Goal: Check status

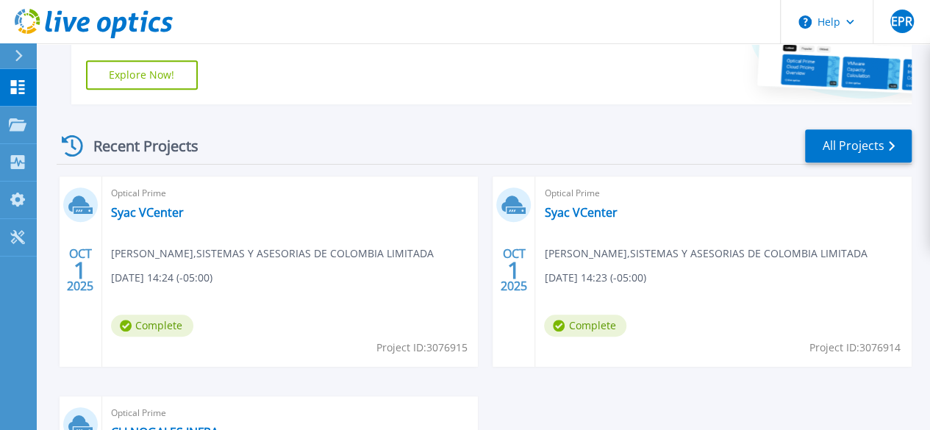
scroll to position [362, 0]
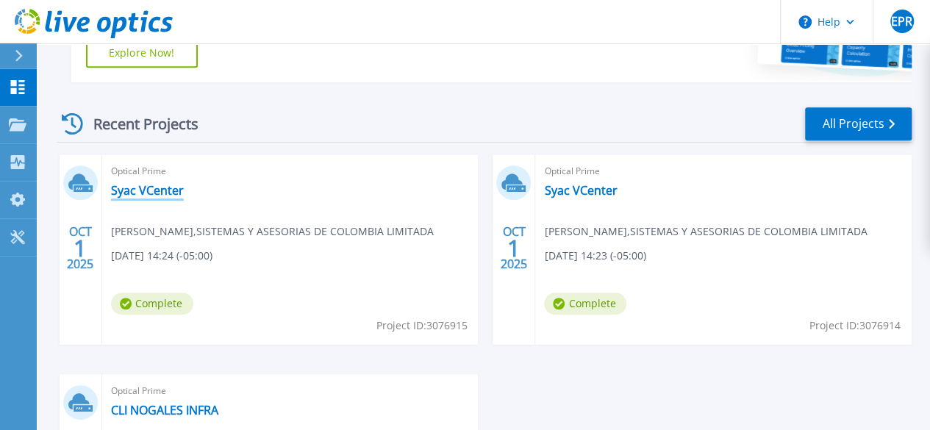
click at [156, 196] on link "Syac VCenter" at bounding box center [147, 190] width 73 height 15
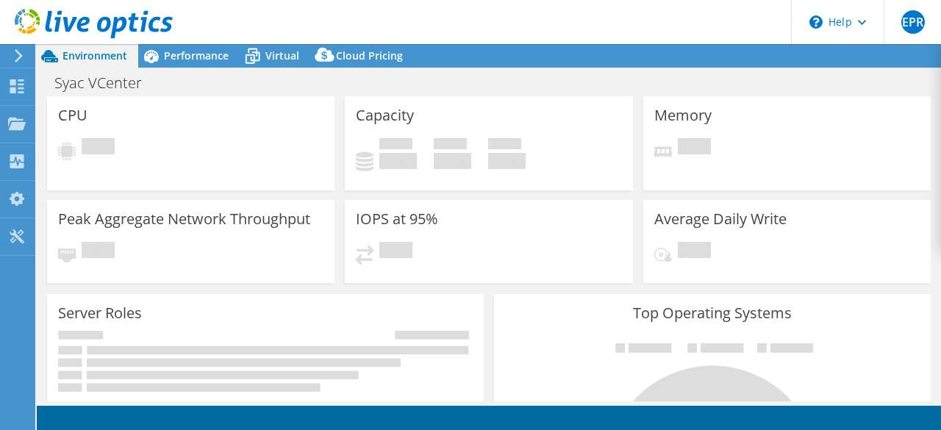
select select "USD"
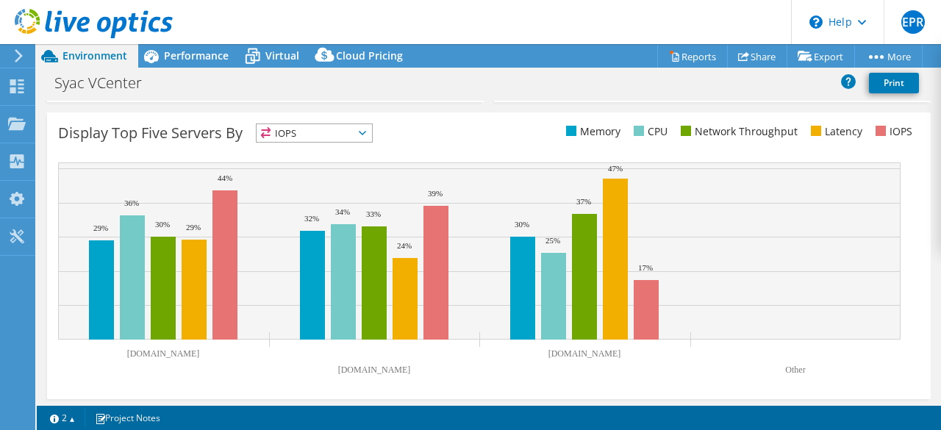
scroll to position [590, 0]
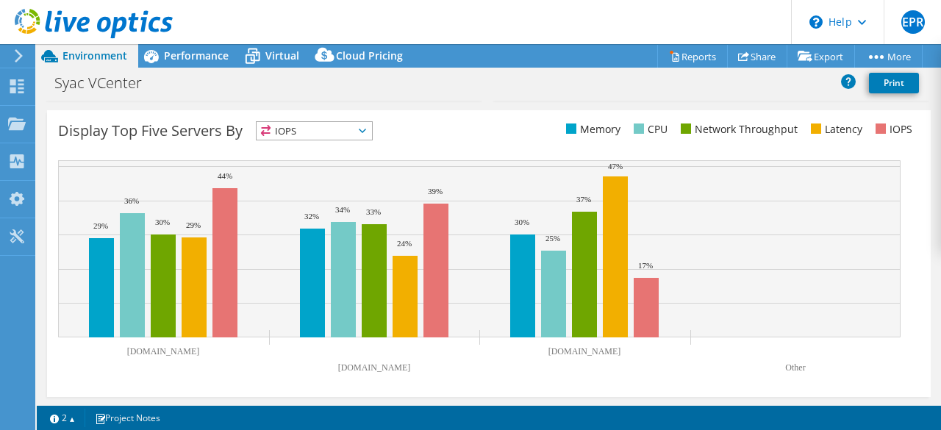
click at [366, 129] on icon at bounding box center [362, 131] width 7 height 4
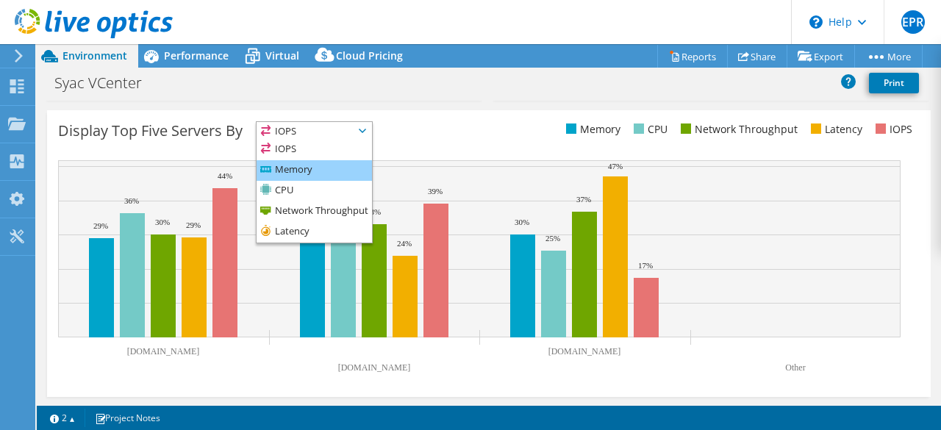
click at [319, 165] on li "Memory" at bounding box center [314, 170] width 115 height 21
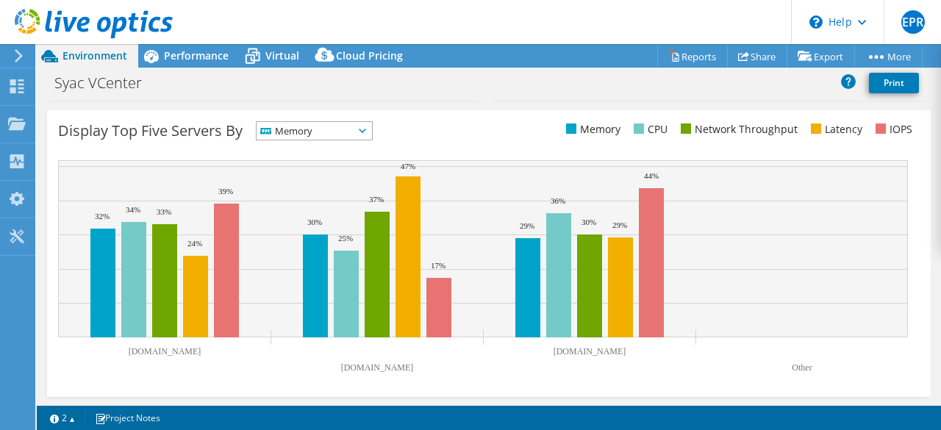
click at [366, 129] on icon at bounding box center [362, 131] width 7 height 4
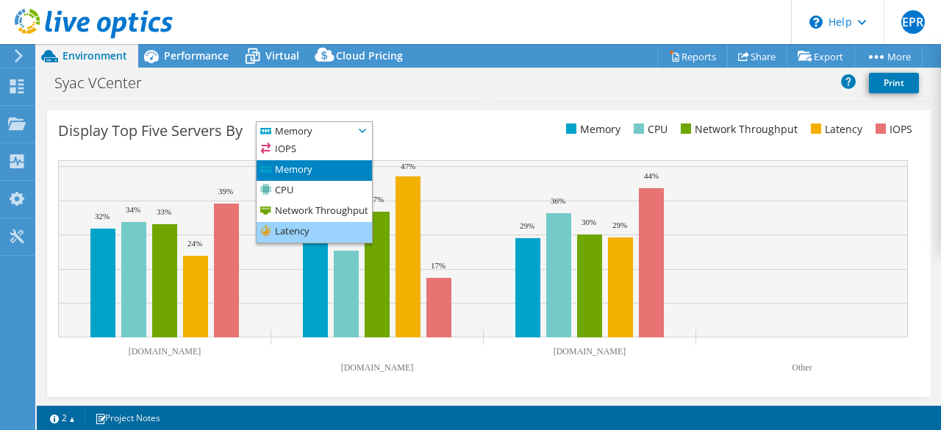
click at [318, 224] on li "Latency" at bounding box center [314, 232] width 115 height 21
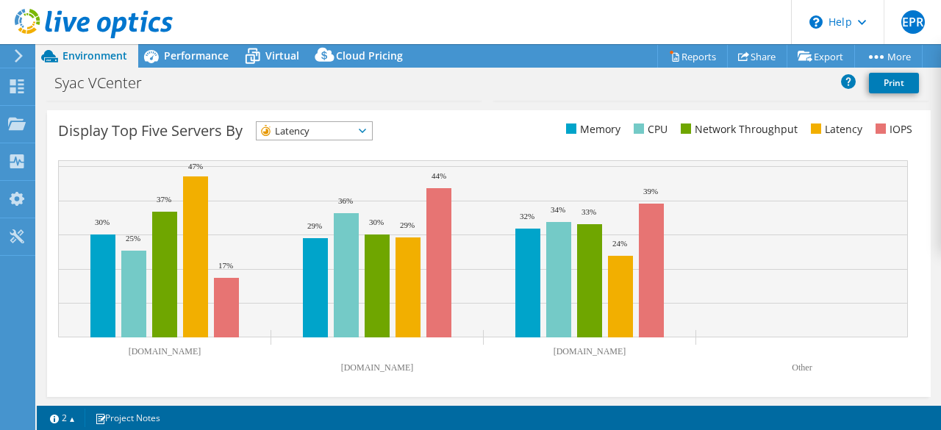
click at [366, 129] on icon at bounding box center [362, 131] width 7 height 4
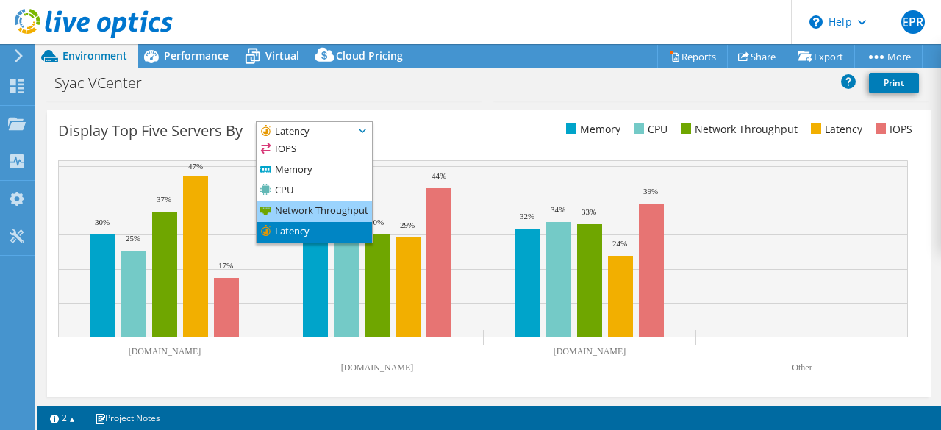
click at [331, 211] on li "Network Throughput" at bounding box center [314, 211] width 115 height 21
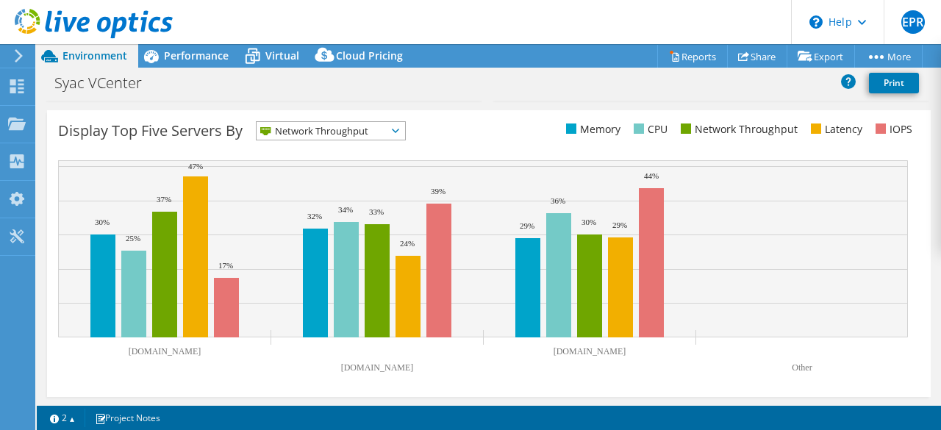
click at [397, 129] on icon at bounding box center [395, 131] width 7 height 4
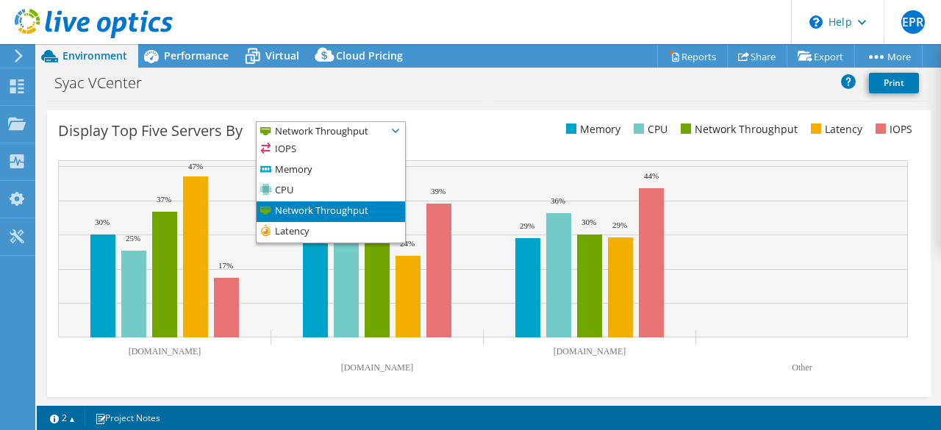
click at [351, 132] on span "Network Throughput" at bounding box center [322, 131] width 130 height 18
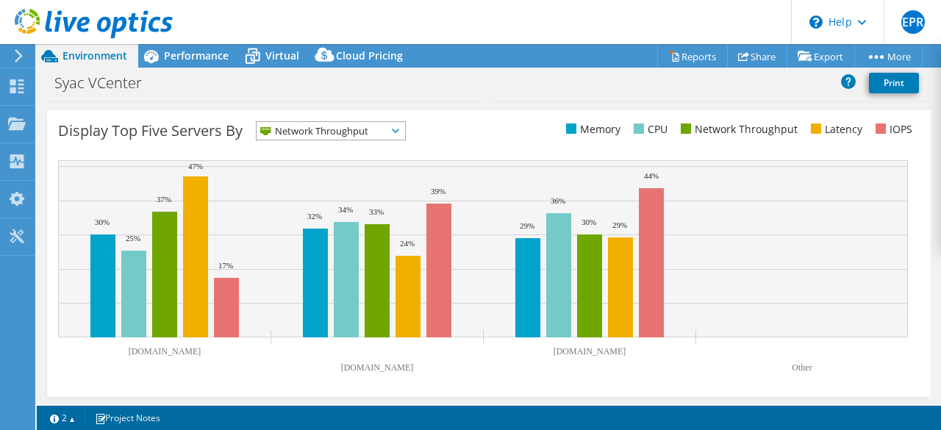
click at [397, 126] on span "Network Throughput" at bounding box center [331, 131] width 149 height 18
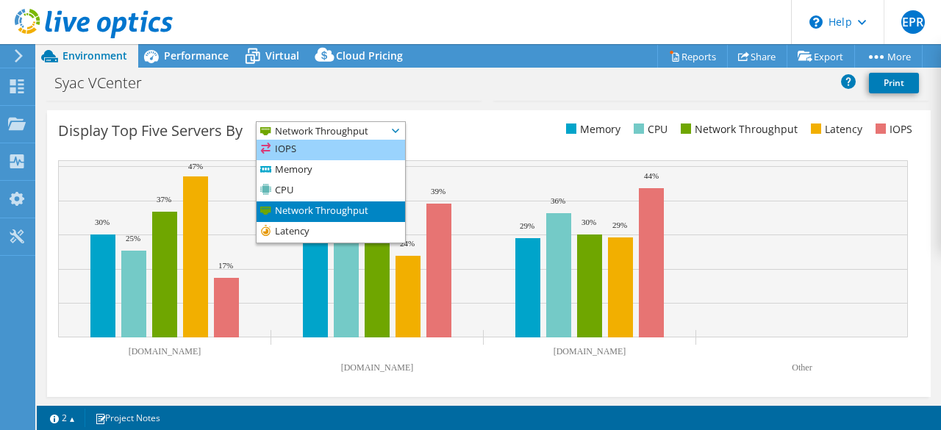
click at [360, 151] on li "IOPS" at bounding box center [331, 150] width 149 height 21
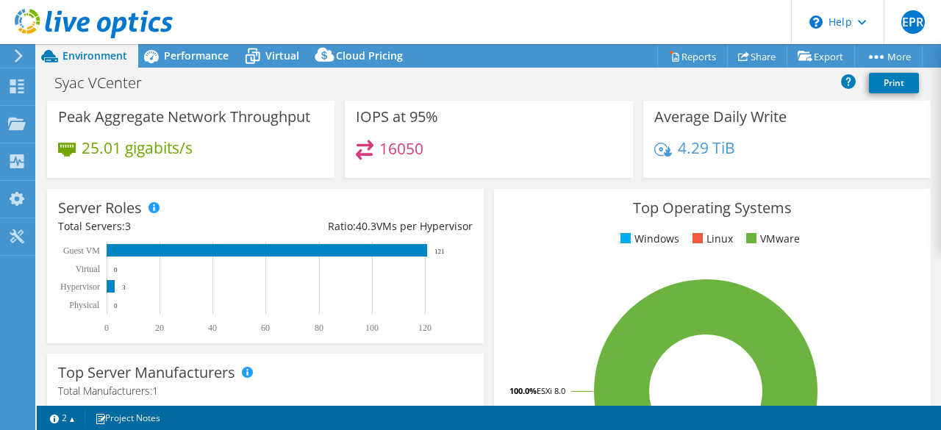
scroll to position [0, 0]
